Goal: Transaction & Acquisition: Purchase product/service

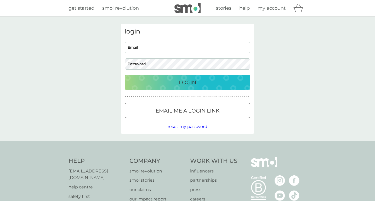
click at [151, 51] on input "Email" at bounding box center [188, 47] width 126 height 11
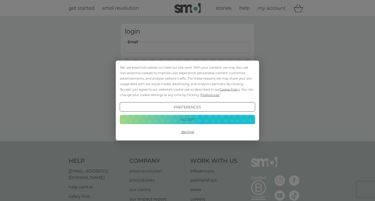
type input "lydiajones1971@gmail.com"
click at [188, 82] on button "Login" at bounding box center [188, 82] width 126 height 15
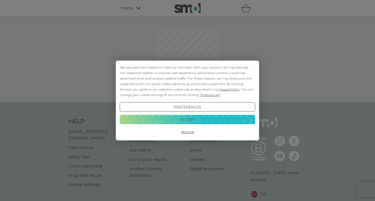
click at [176, 121] on button "Accept" at bounding box center [188, 119] width 136 height 9
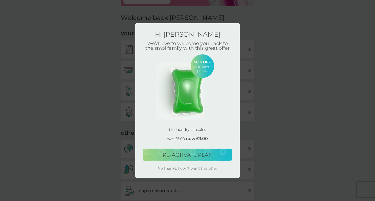
scroll to position [55, 0]
click at [182, 156] on span "RE-ACTIVATE PLAN" at bounding box center [188, 155] width 50 height 6
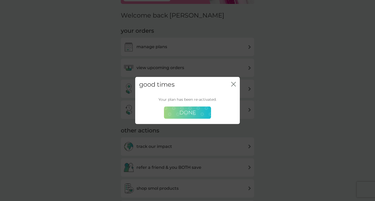
click at [191, 112] on span "Done" at bounding box center [188, 112] width 16 height 6
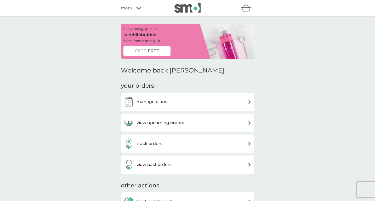
click at [186, 123] on div "view upcoming orders" at bounding box center [188, 123] width 128 height 10
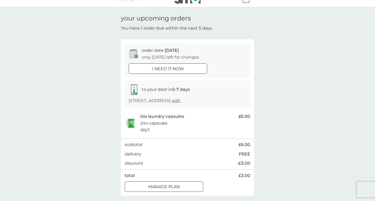
scroll to position [7, 0]
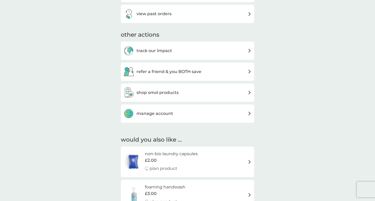
scroll to position [152, 0]
click at [175, 89] on h3 "shop smol products" at bounding box center [158, 91] width 42 height 7
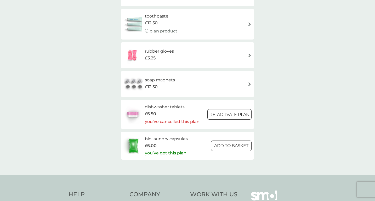
scroll to position [831, 0]
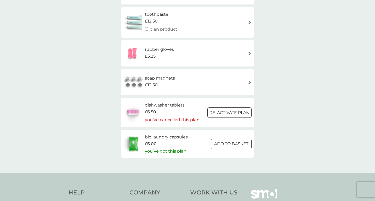
click at [221, 110] on div at bounding box center [229, 112] width 19 height 5
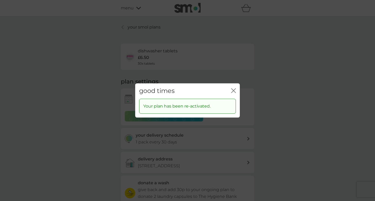
click at [236, 91] on icon "close" at bounding box center [233, 90] width 5 height 5
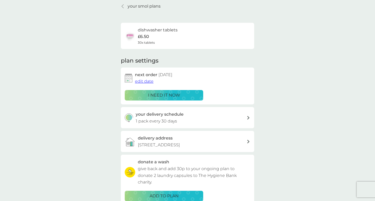
scroll to position [21, 0]
click at [158, 96] on p "i need it now" at bounding box center [164, 95] width 32 height 7
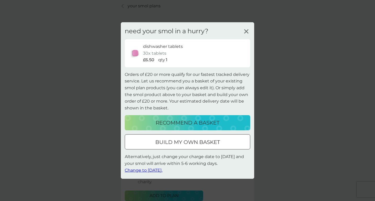
click at [174, 121] on p "recommend a basket" at bounding box center [188, 123] width 64 height 8
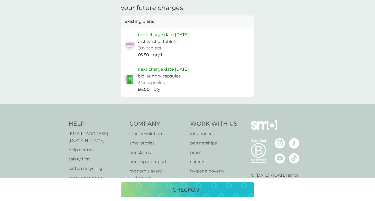
scroll to position [230, 0]
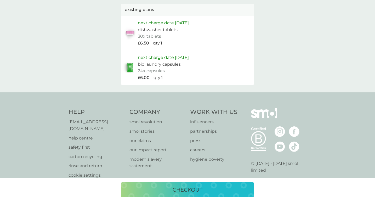
click at [175, 191] on p "checkout" at bounding box center [188, 190] width 30 height 8
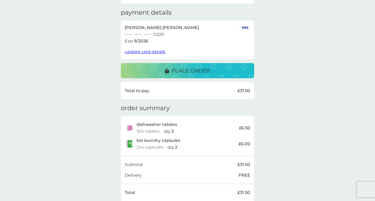
scroll to position [82, 0]
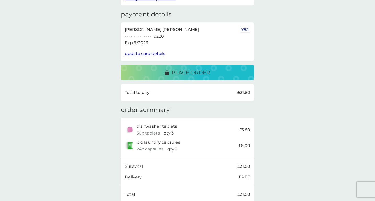
click at [204, 68] on p "place order" at bounding box center [191, 72] width 38 height 8
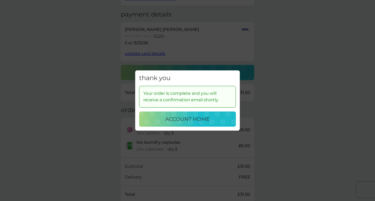
click at [280, 117] on div "thank you Your order is complete and you will receive a confirmation email shor…" at bounding box center [187, 100] width 375 height 201
